Goal: Task Accomplishment & Management: Use online tool/utility

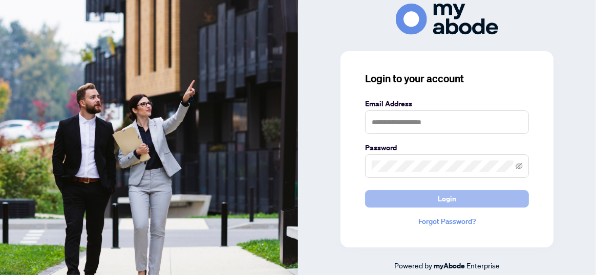
click at [437, 204] on button "Login" at bounding box center [447, 198] width 164 height 17
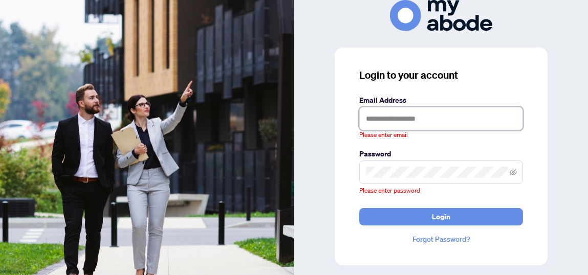
click at [372, 116] on input "text" at bounding box center [441, 119] width 164 height 24
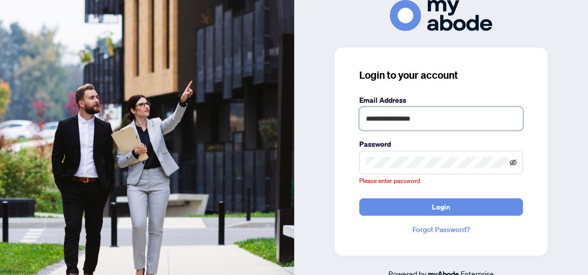
click at [511, 164] on icon "eye-invisible" at bounding box center [513, 162] width 7 height 7
type input "**********"
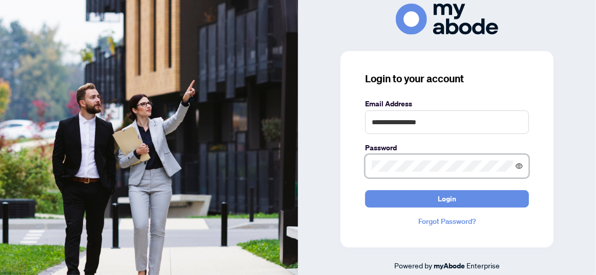
click at [520, 165] on icon "eye" at bounding box center [518, 166] width 7 height 5
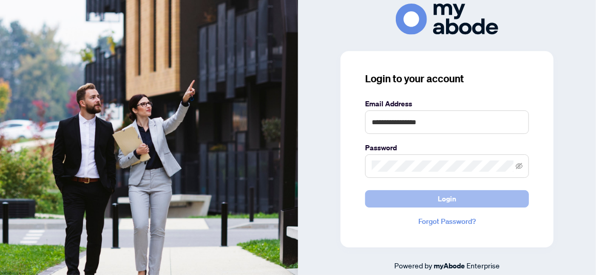
click at [443, 200] on span "Login" at bounding box center [447, 199] width 18 height 16
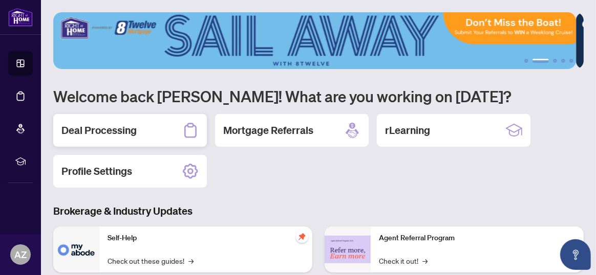
click at [123, 128] on h2 "Deal Processing" at bounding box center [98, 130] width 75 height 14
